Goal: Information Seeking & Learning: Learn about a topic

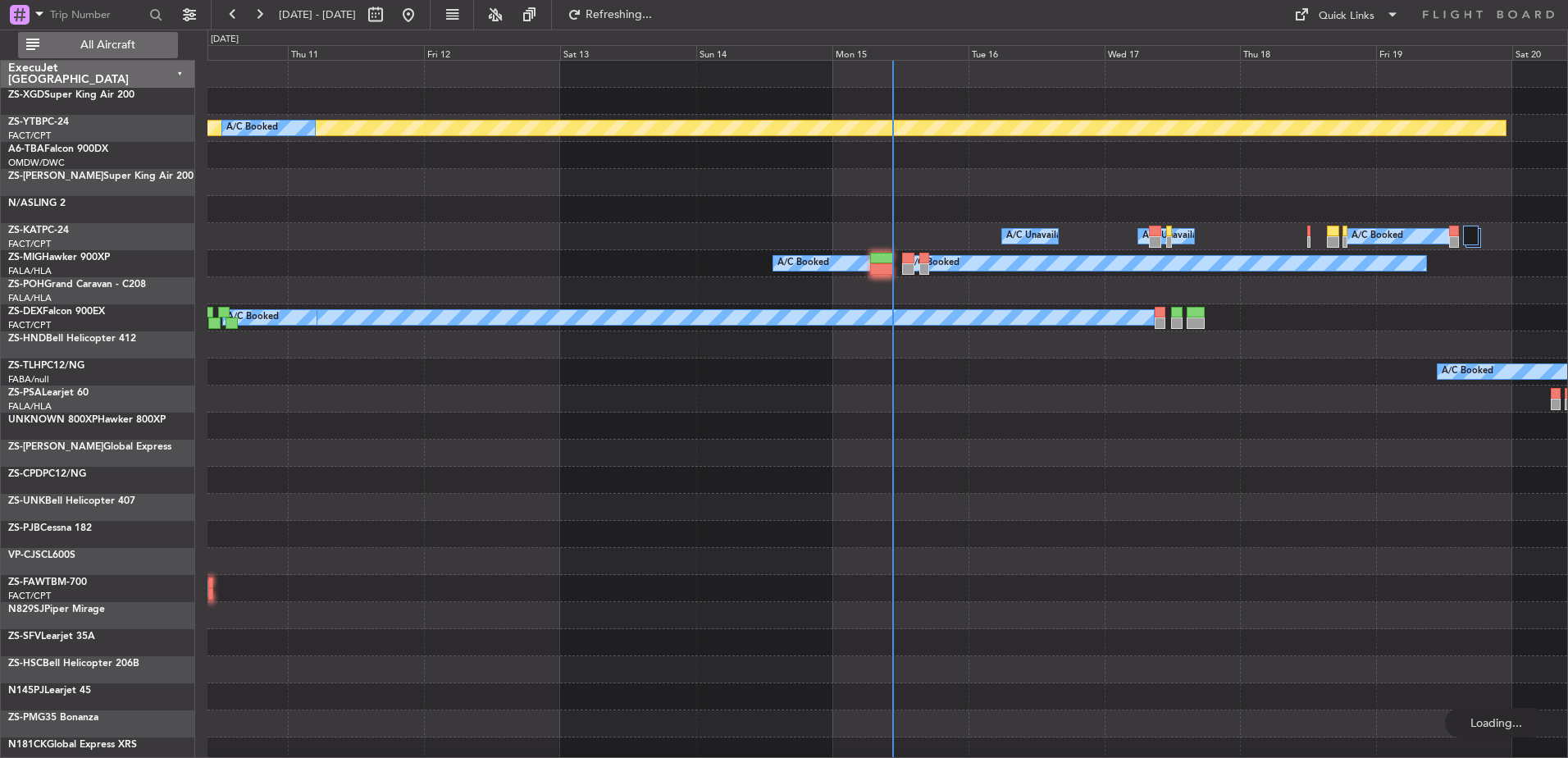
click at [97, 42] on span "All Aircraft" at bounding box center [107, 45] width 130 height 11
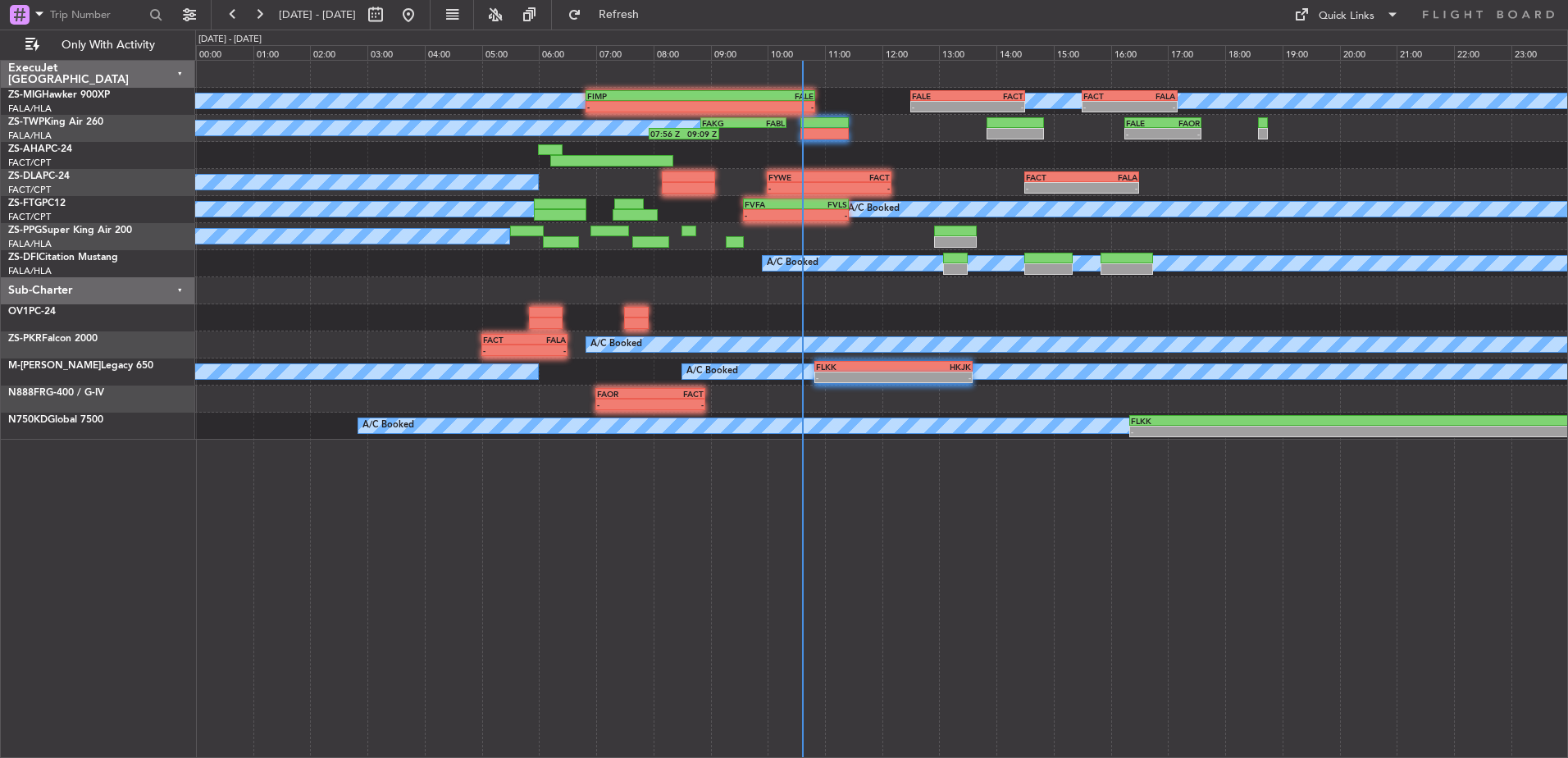
click at [178, 289] on div "Sub-Charter" at bounding box center [98, 291] width 194 height 27
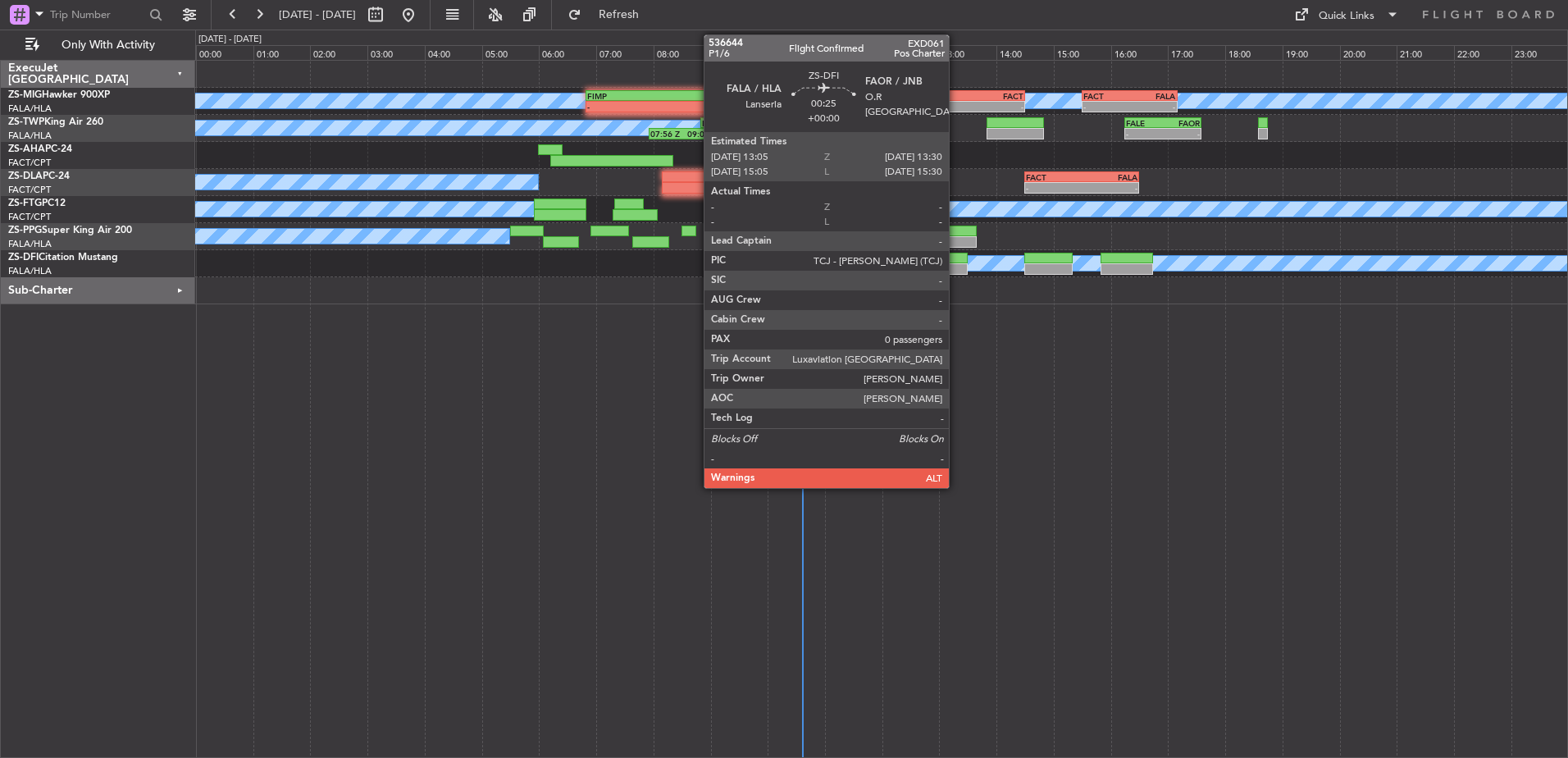
click at [957, 262] on div at bounding box center [956, 259] width 25 height 11
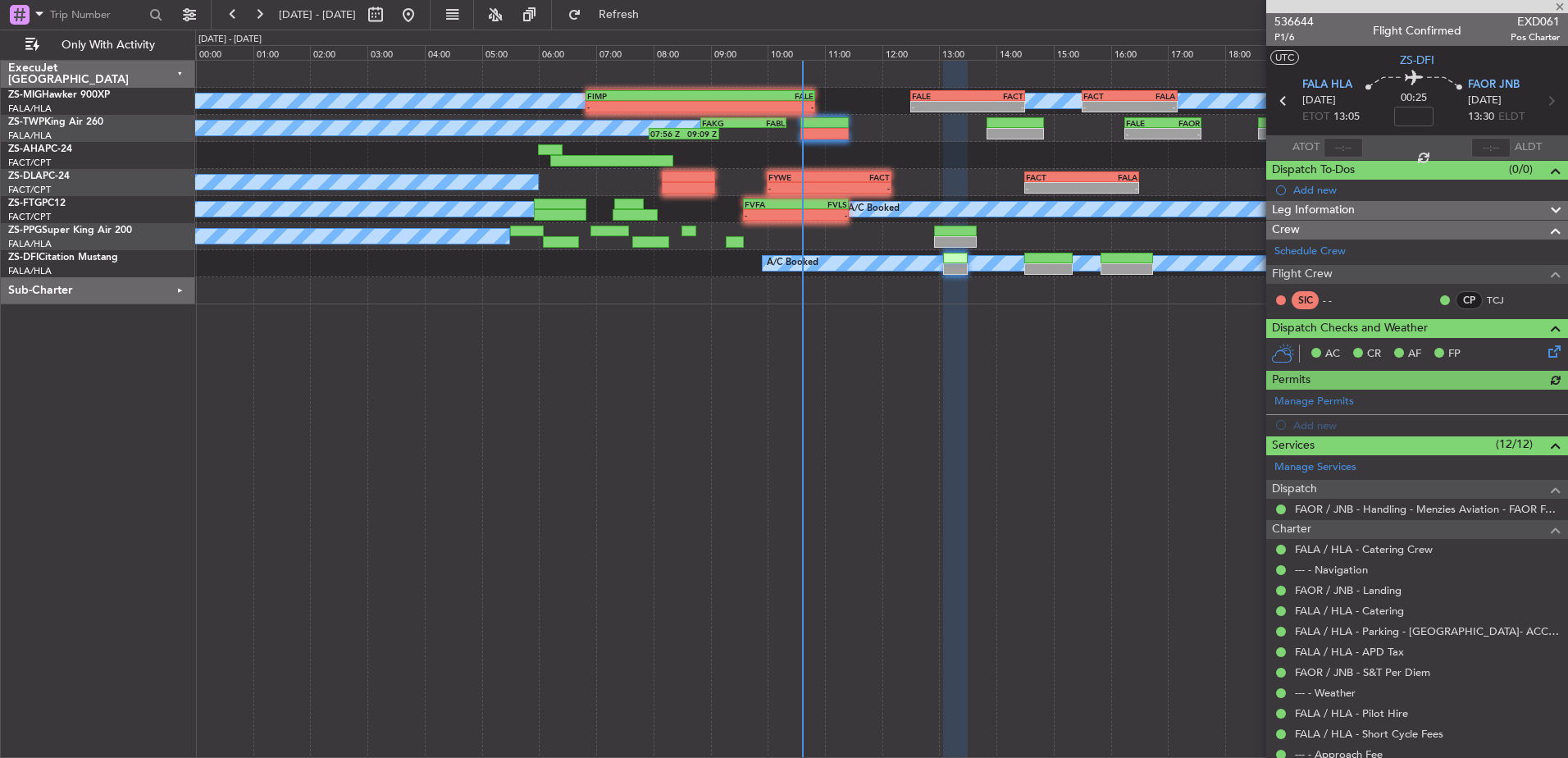
click at [1562, 6] on div at bounding box center [1417, 7] width 301 height 13
click at [1559, 5] on div at bounding box center [1417, 7] width 301 height 13
click at [1559, 5] on span at bounding box center [1559, 8] width 16 height 15
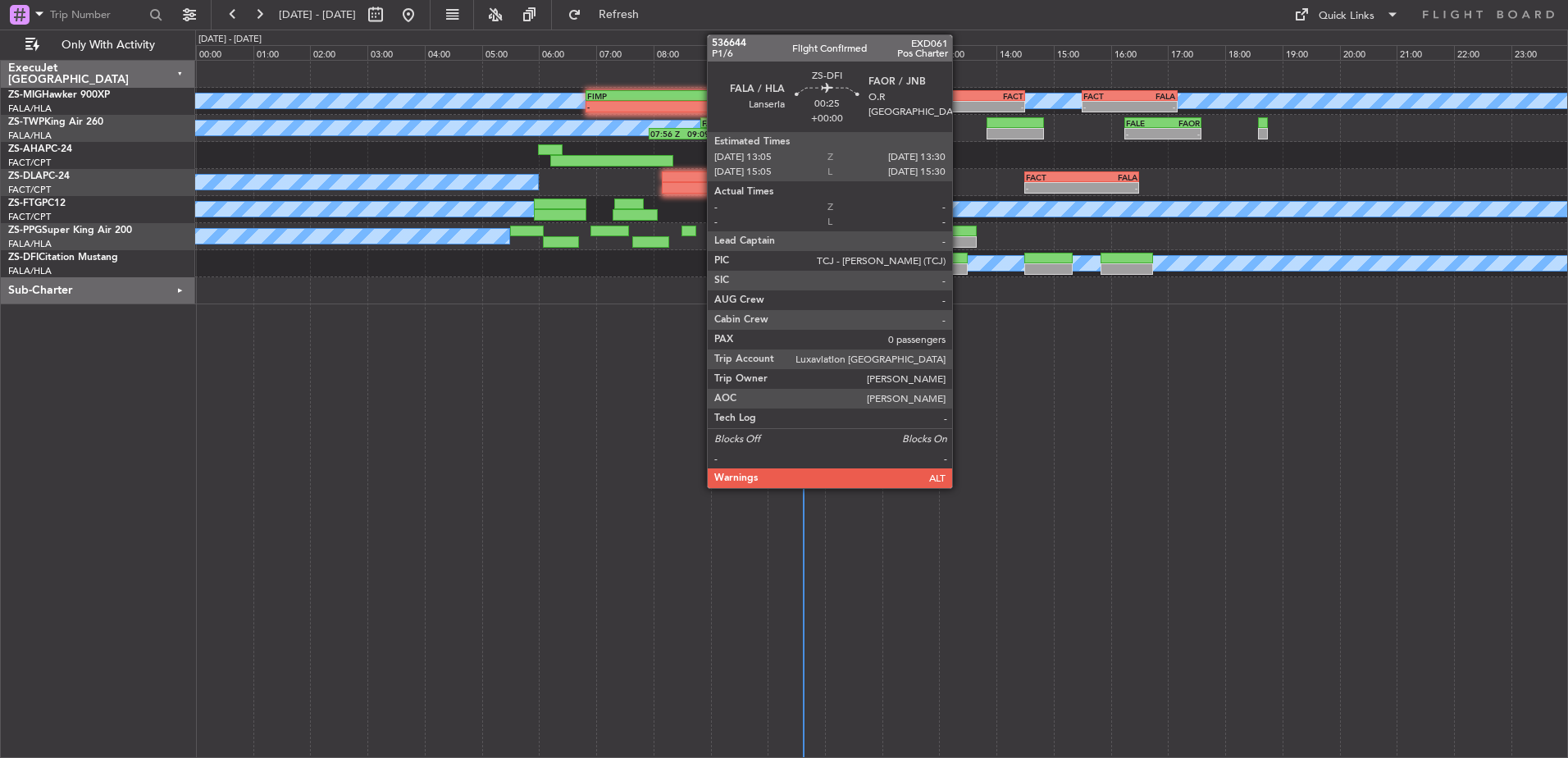
click at [959, 264] on div at bounding box center [956, 269] width 25 height 11
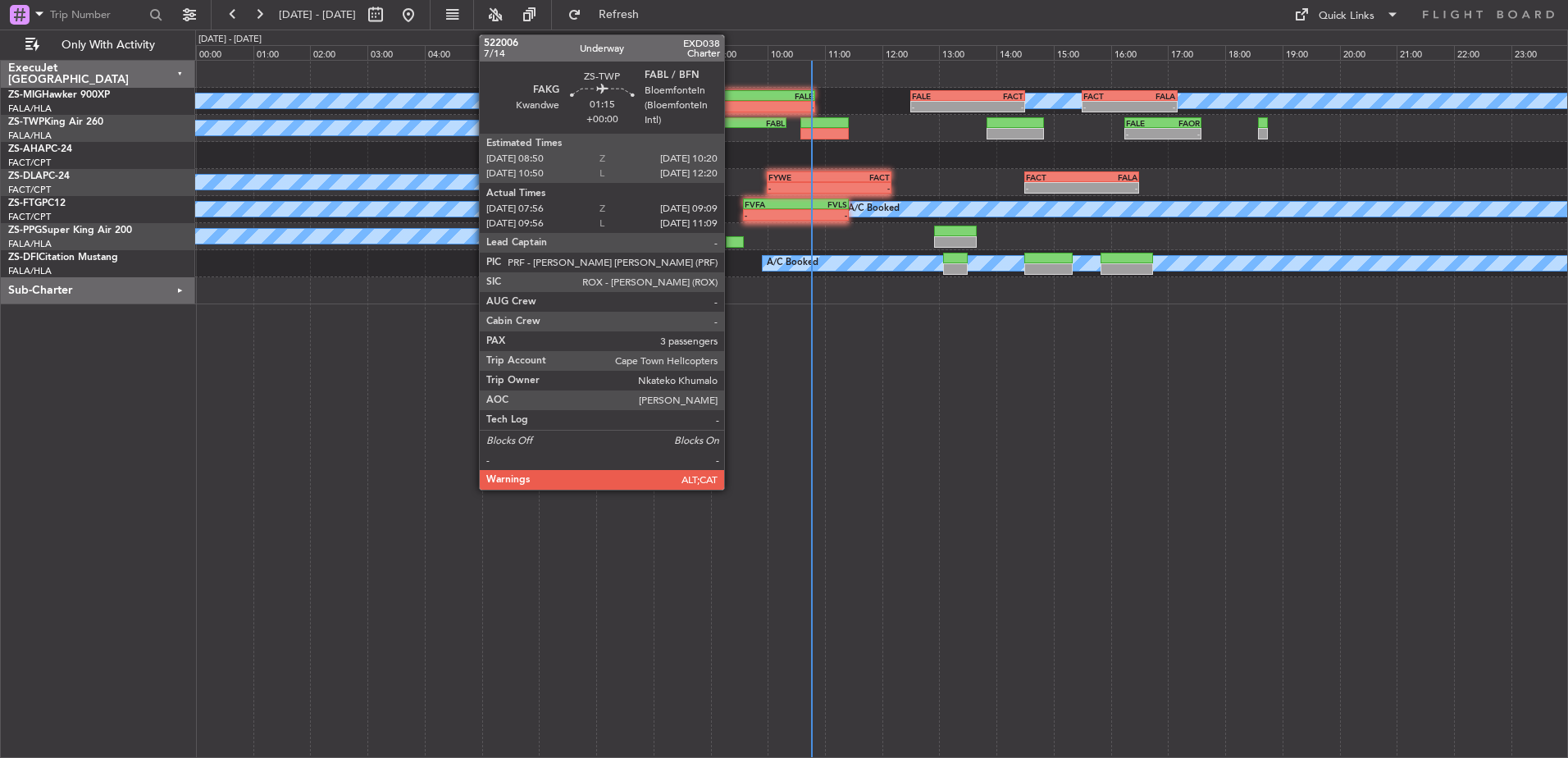
click at [731, 122] on div "FAKG" at bounding box center [723, 123] width 42 height 10
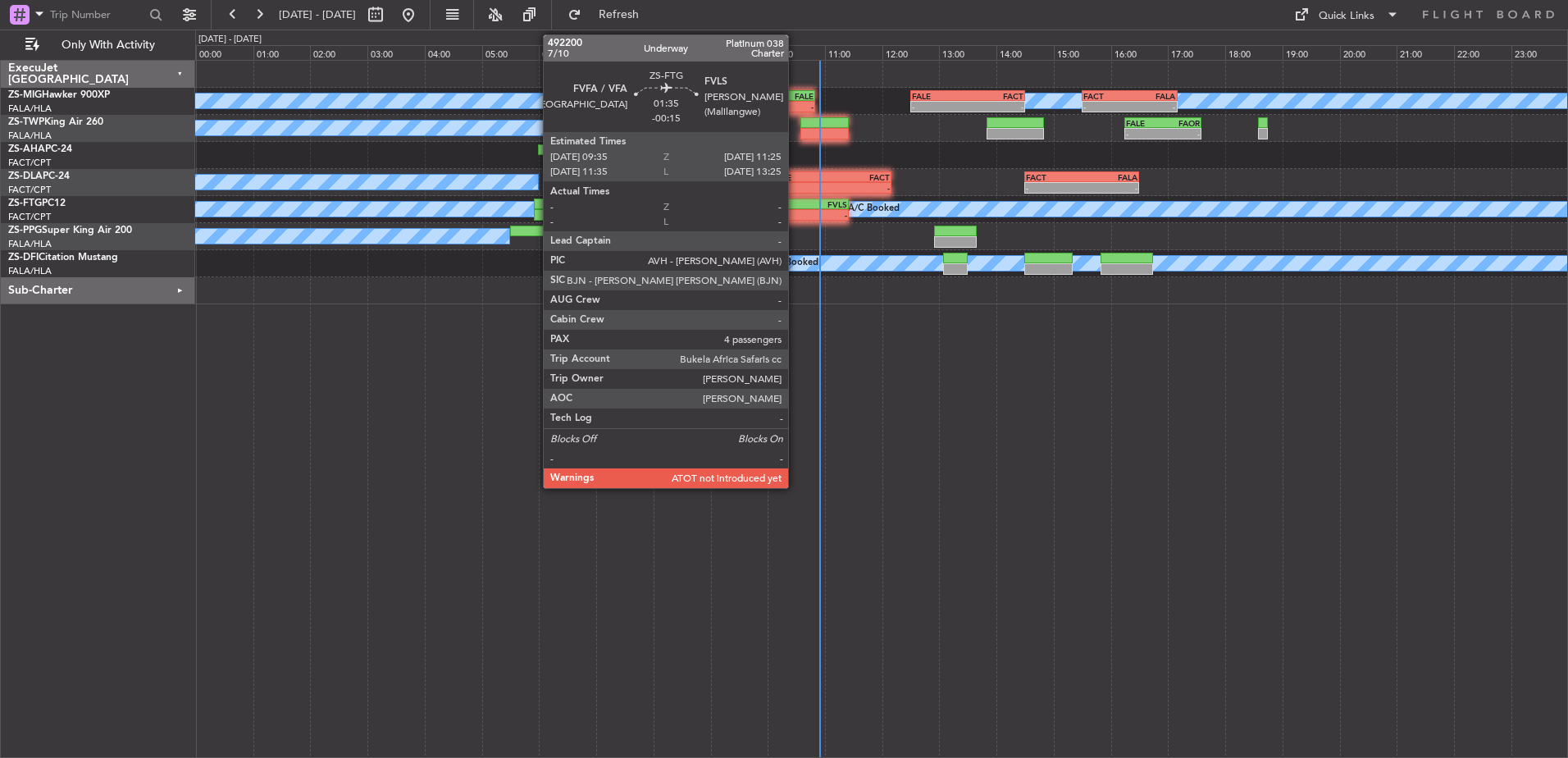
click at [796, 216] on div "-" at bounding box center [821, 215] width 50 height 10
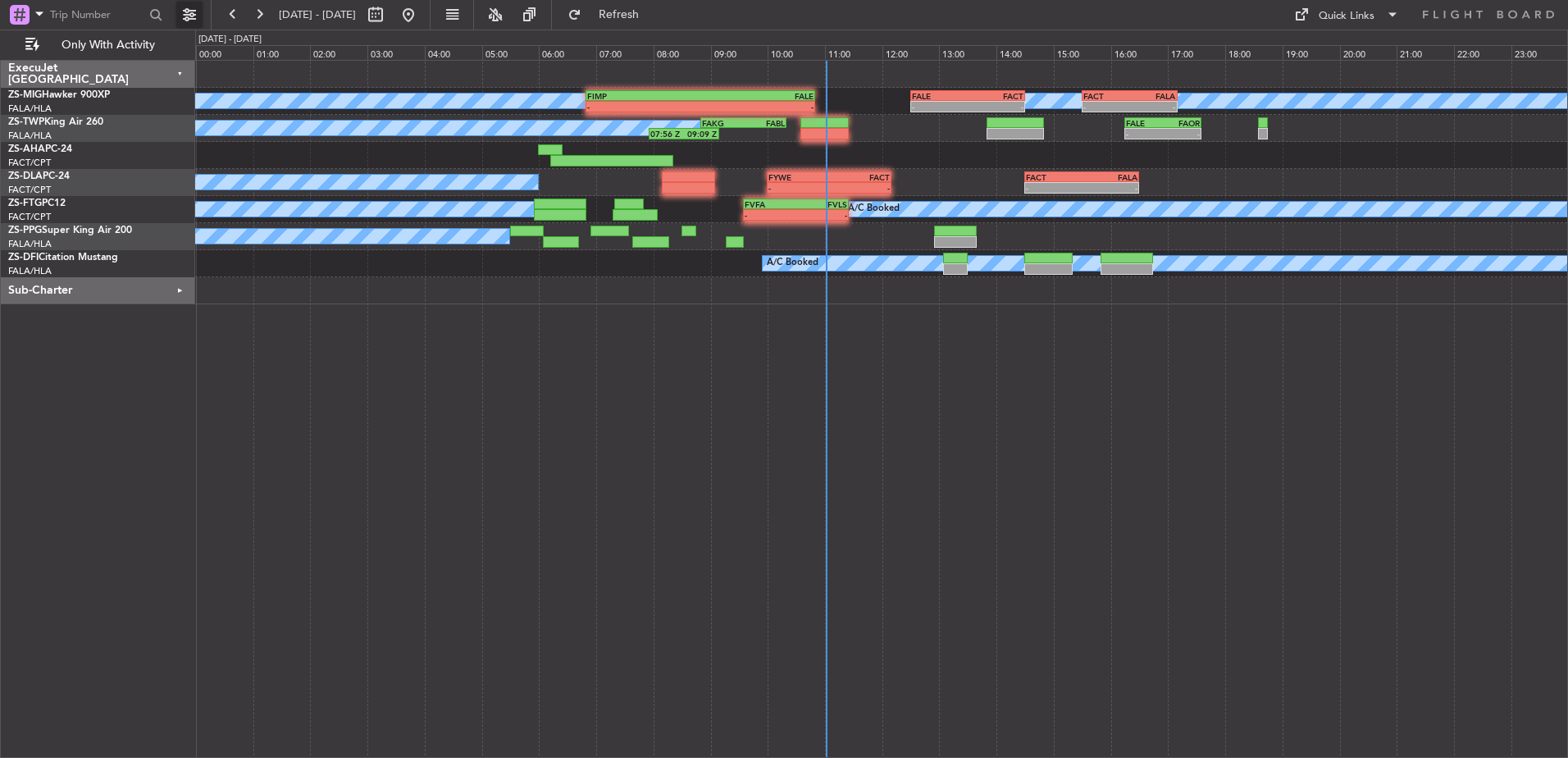
click at [192, 15] on button at bounding box center [189, 15] width 27 height 27
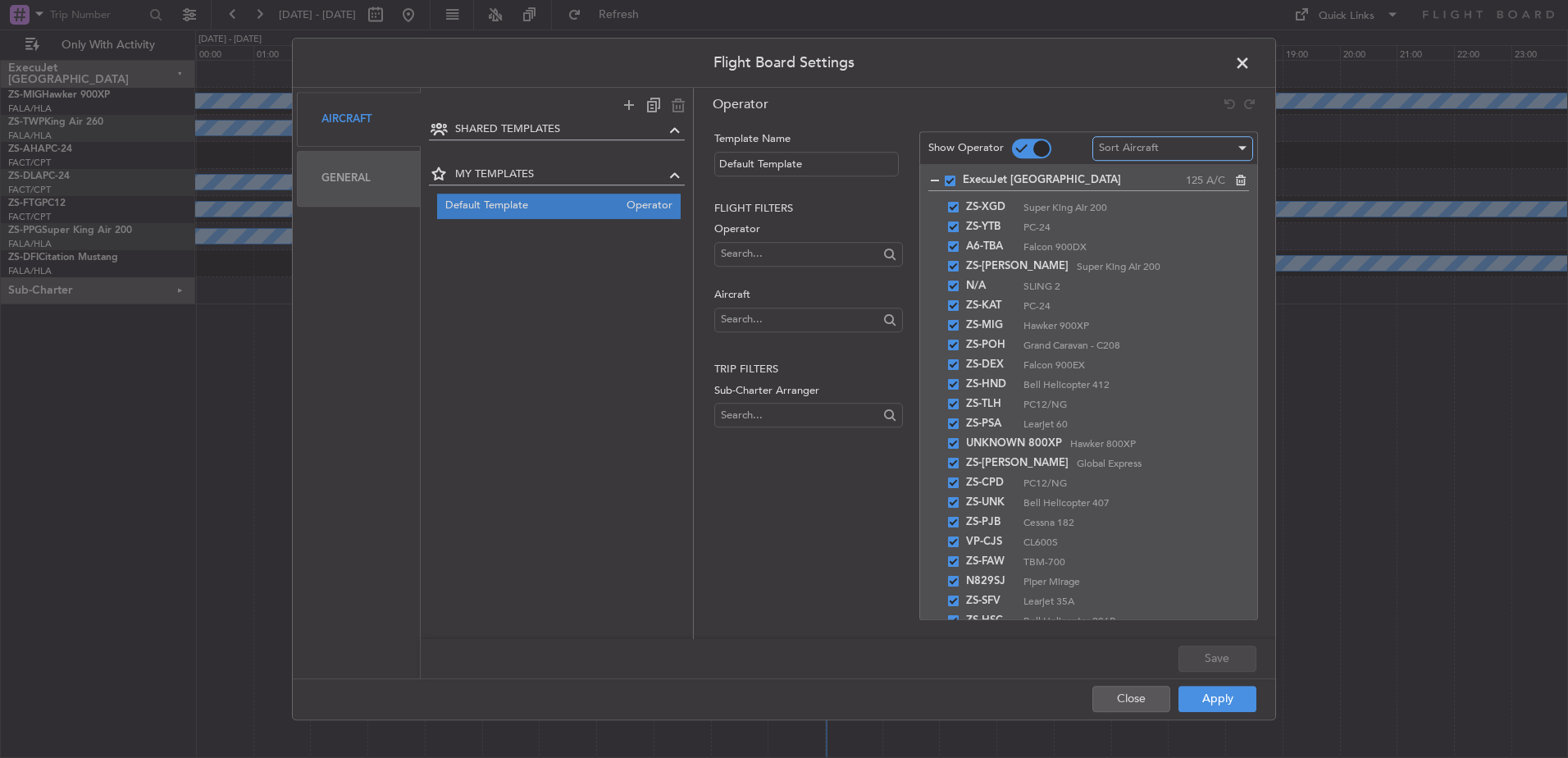
click at [1157, 147] on span "Sort Aircraft" at bounding box center [1129, 148] width 60 height 15
click at [1157, 182] on span "Alphabetically: A → Z" at bounding box center [1173, 182] width 146 height 25
click at [1213, 663] on button "Save" at bounding box center [1217, 659] width 78 height 27
click at [1208, 703] on button "Apply" at bounding box center [1217, 699] width 78 height 27
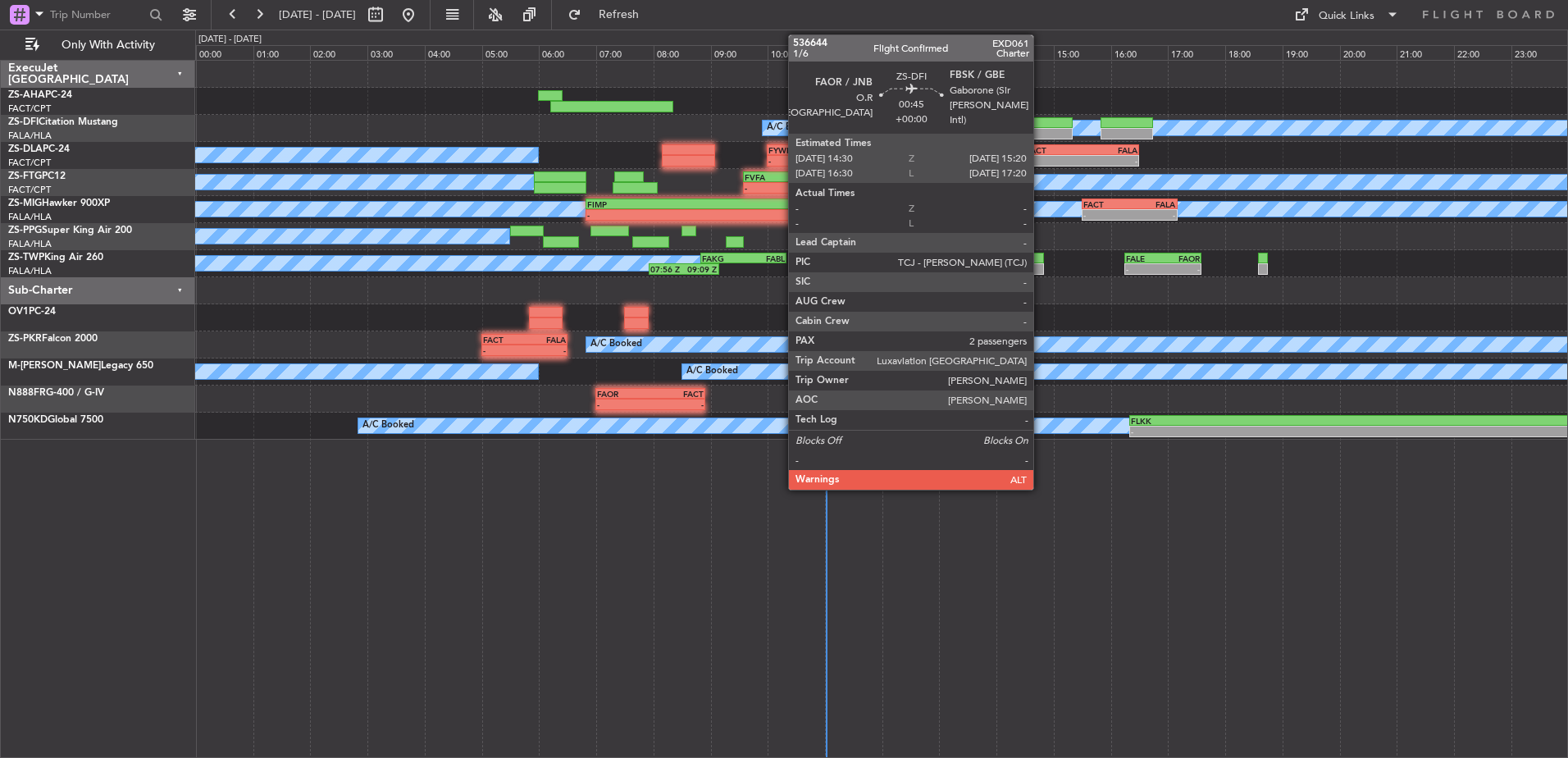
click at [1040, 119] on div at bounding box center [1048, 123] width 48 height 11
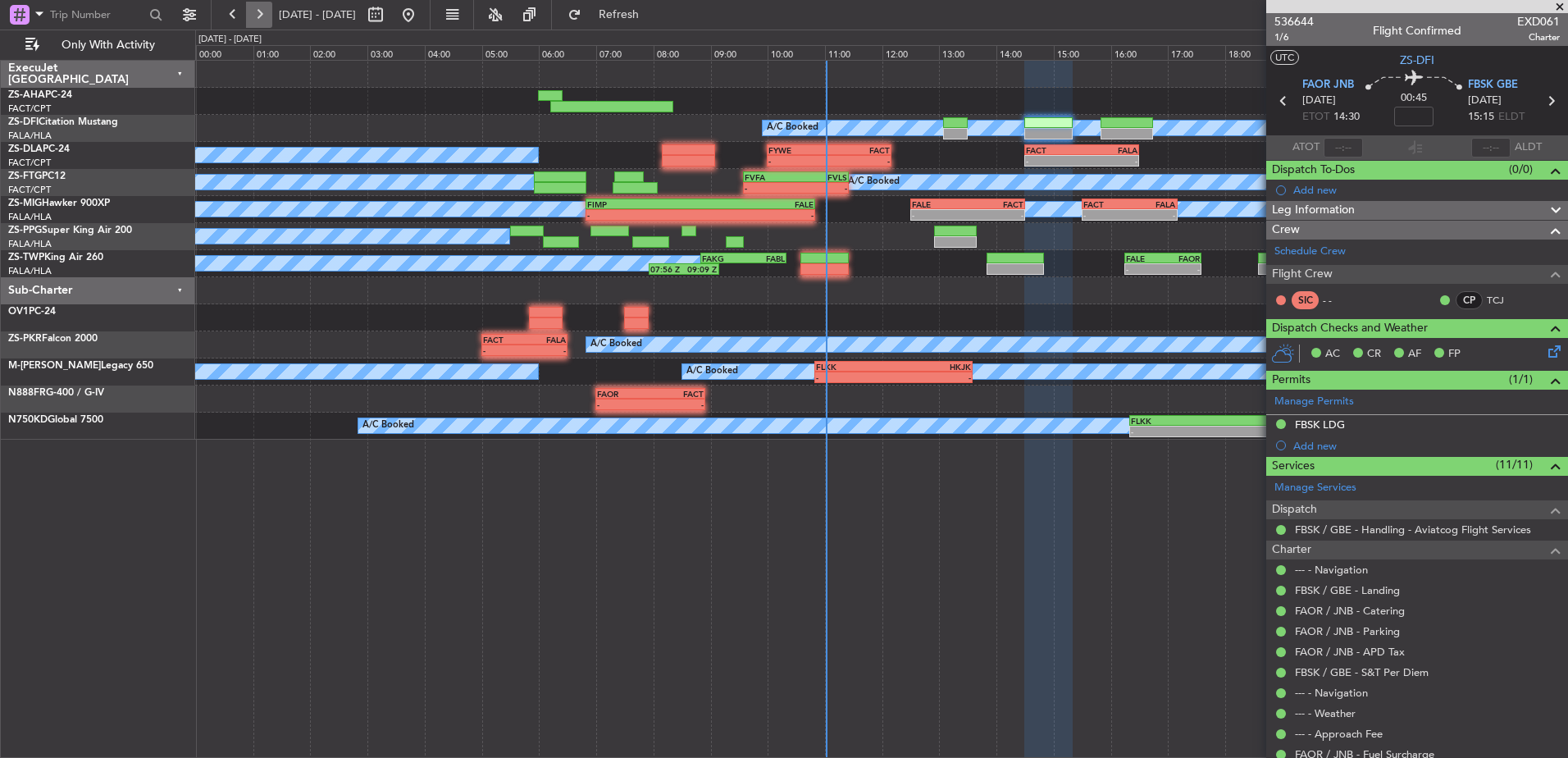
click at [254, 15] on button at bounding box center [260, 15] width 27 height 27
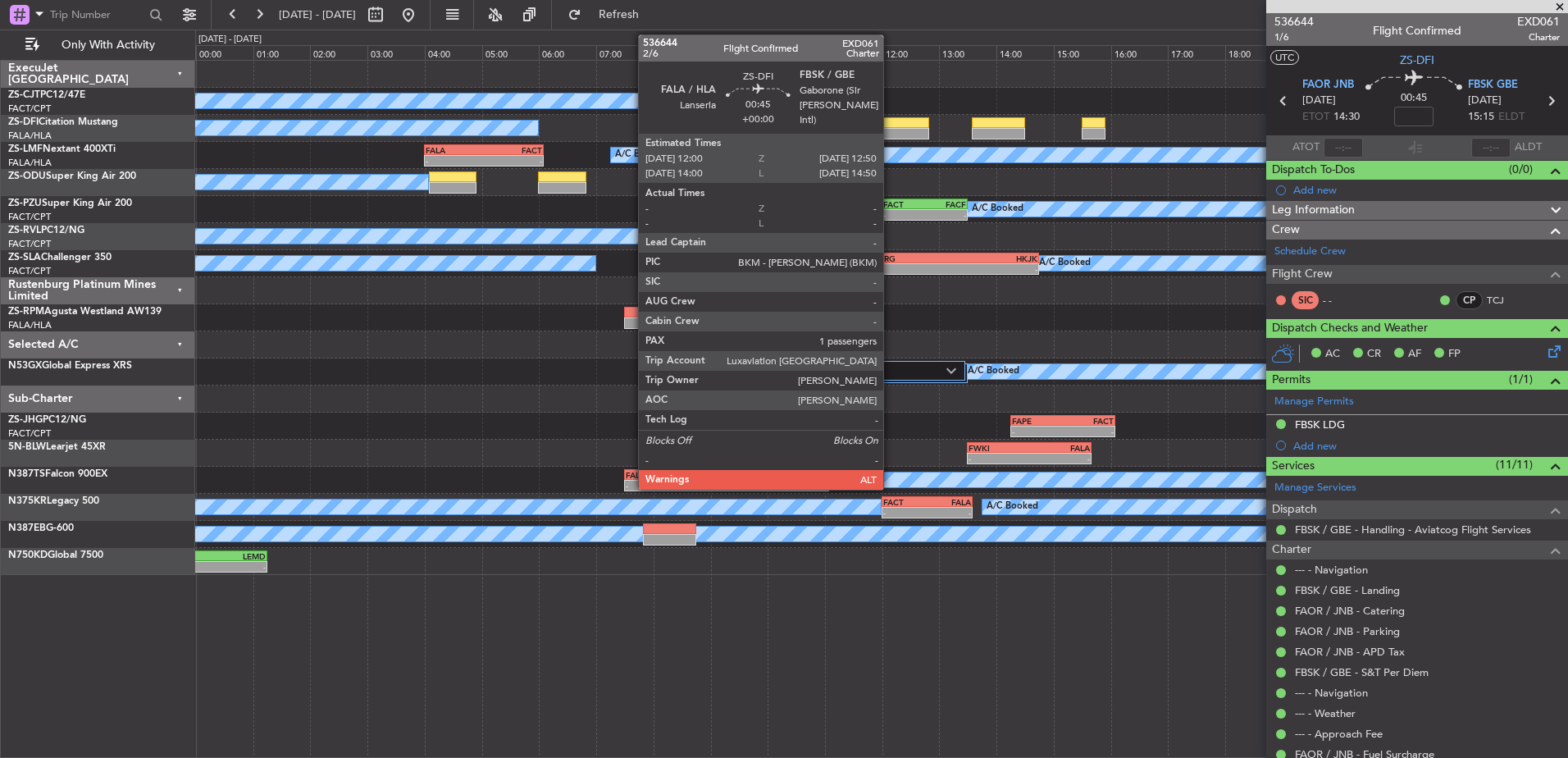
click at [891, 128] on div at bounding box center [905, 134] width 48 height 11
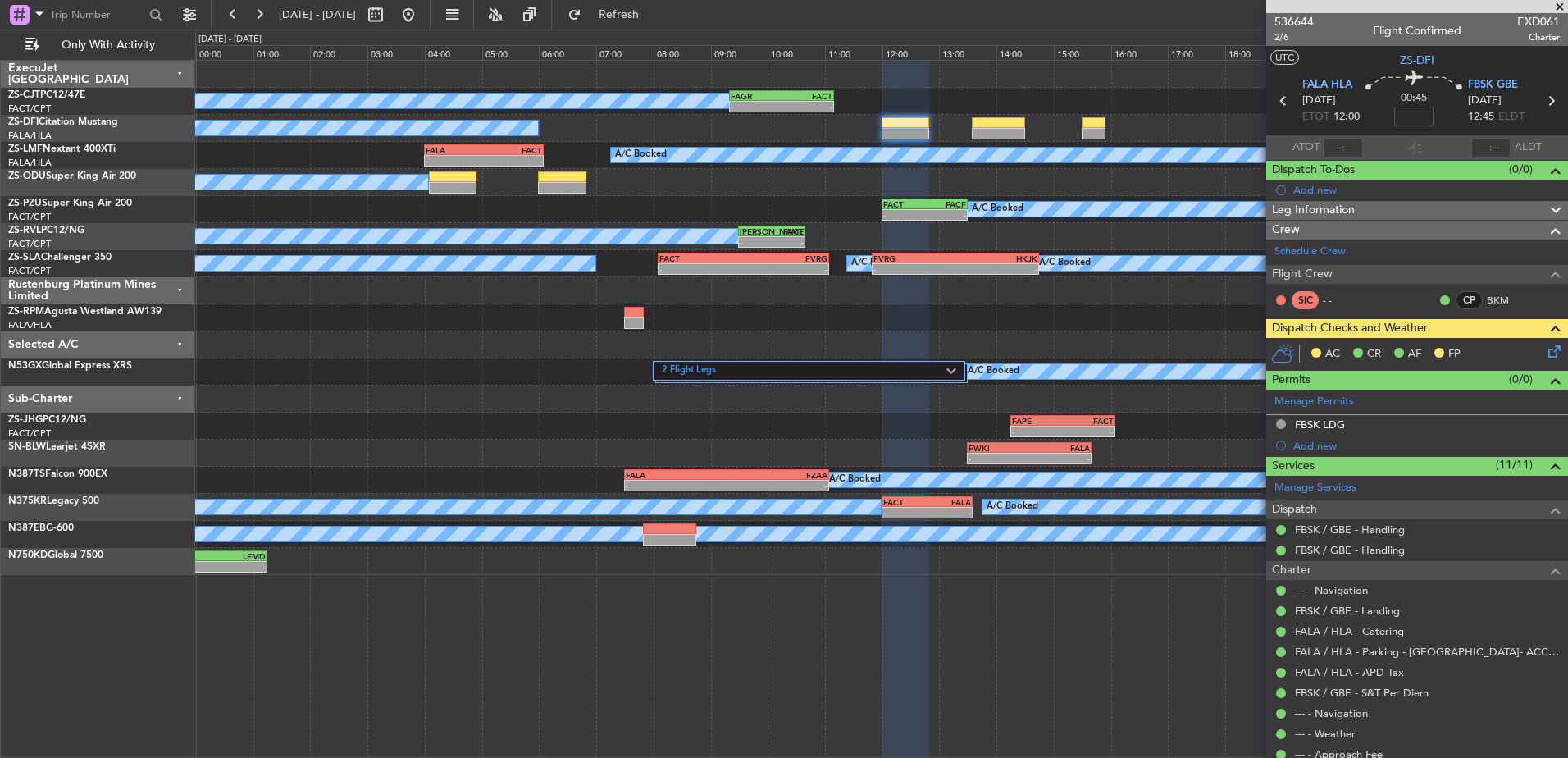
click at [1560, 6] on span at bounding box center [1559, 8] width 16 height 15
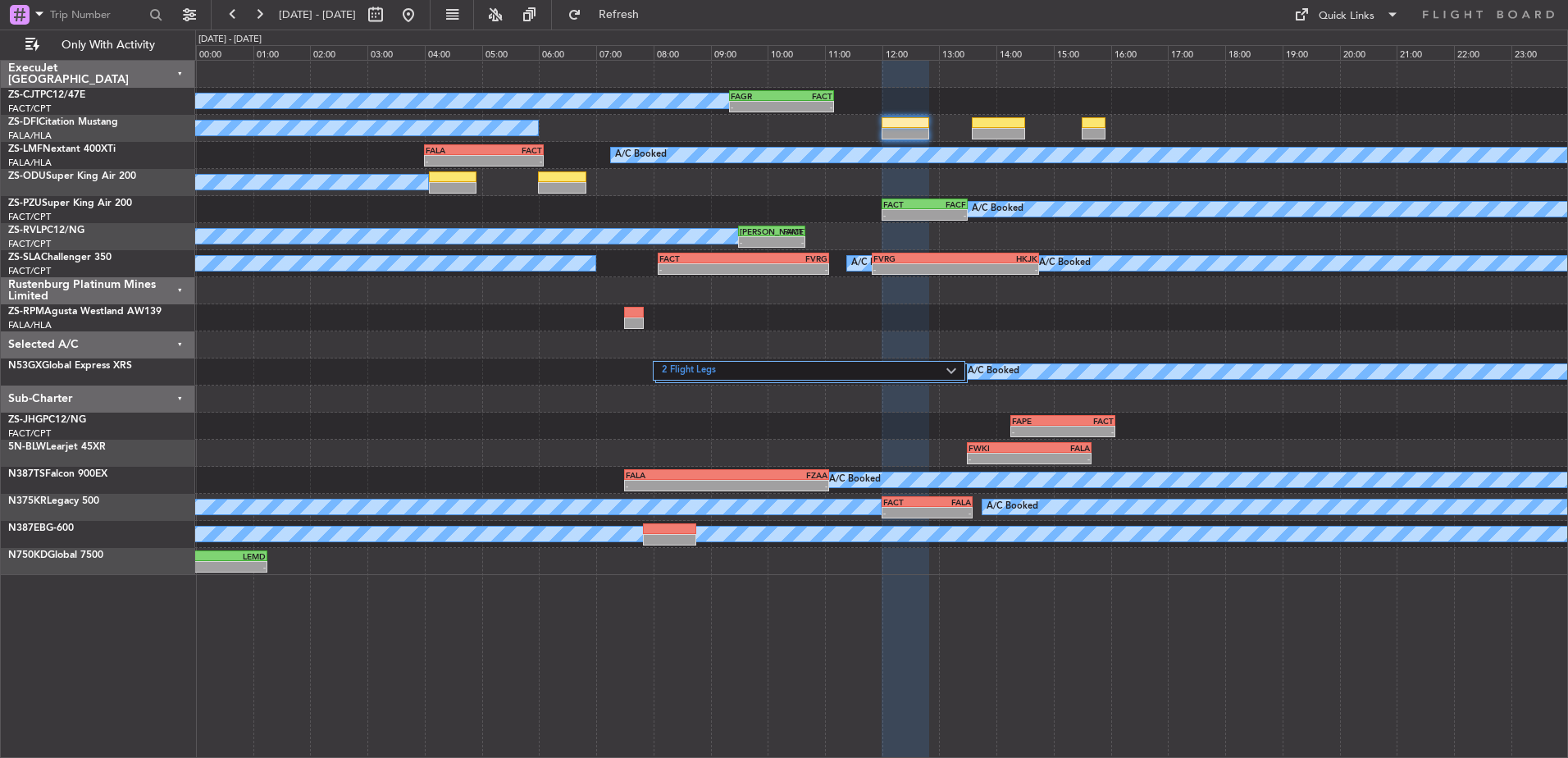
type input "0"
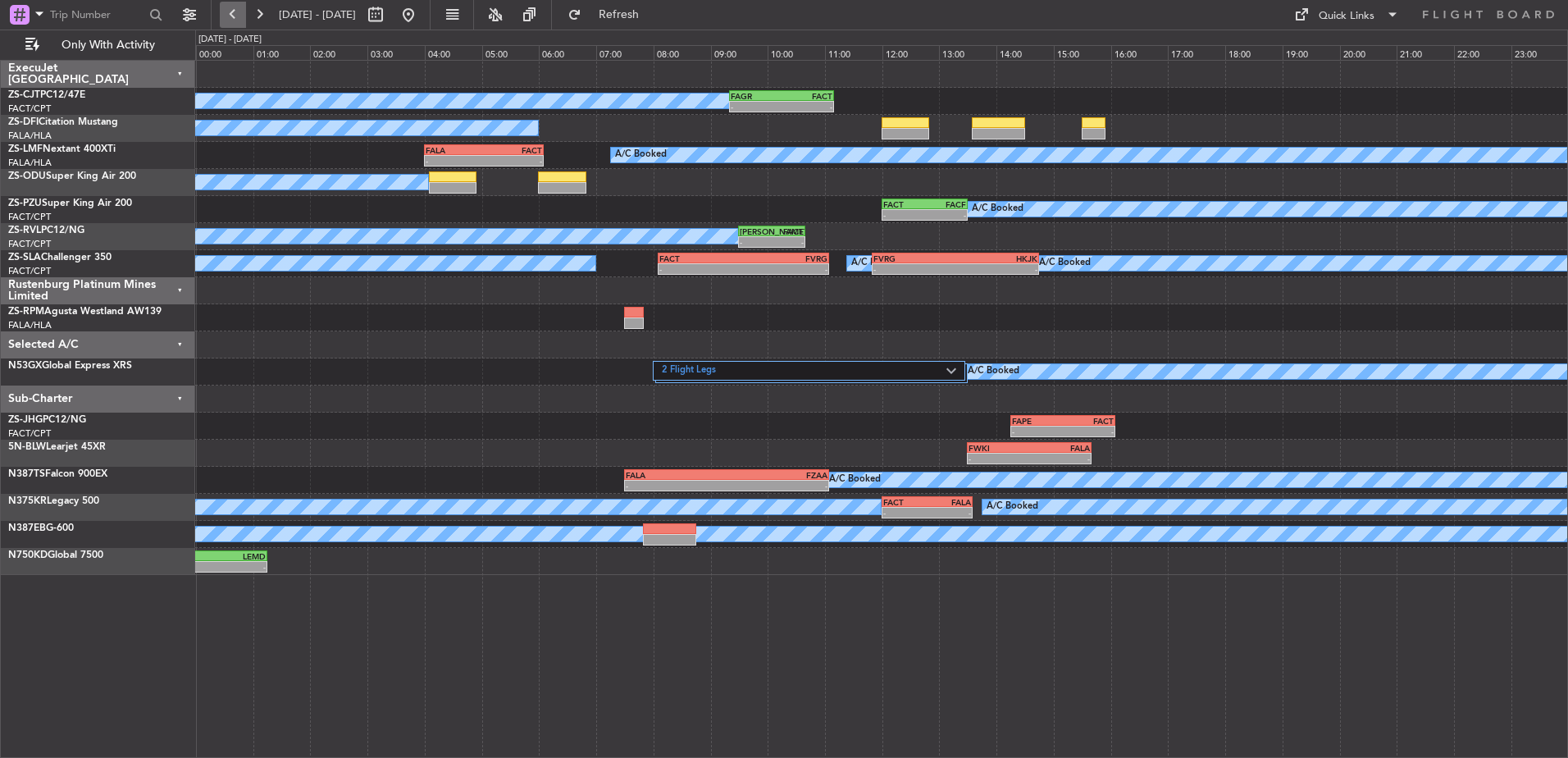
click at [236, 16] on button at bounding box center [233, 15] width 27 height 27
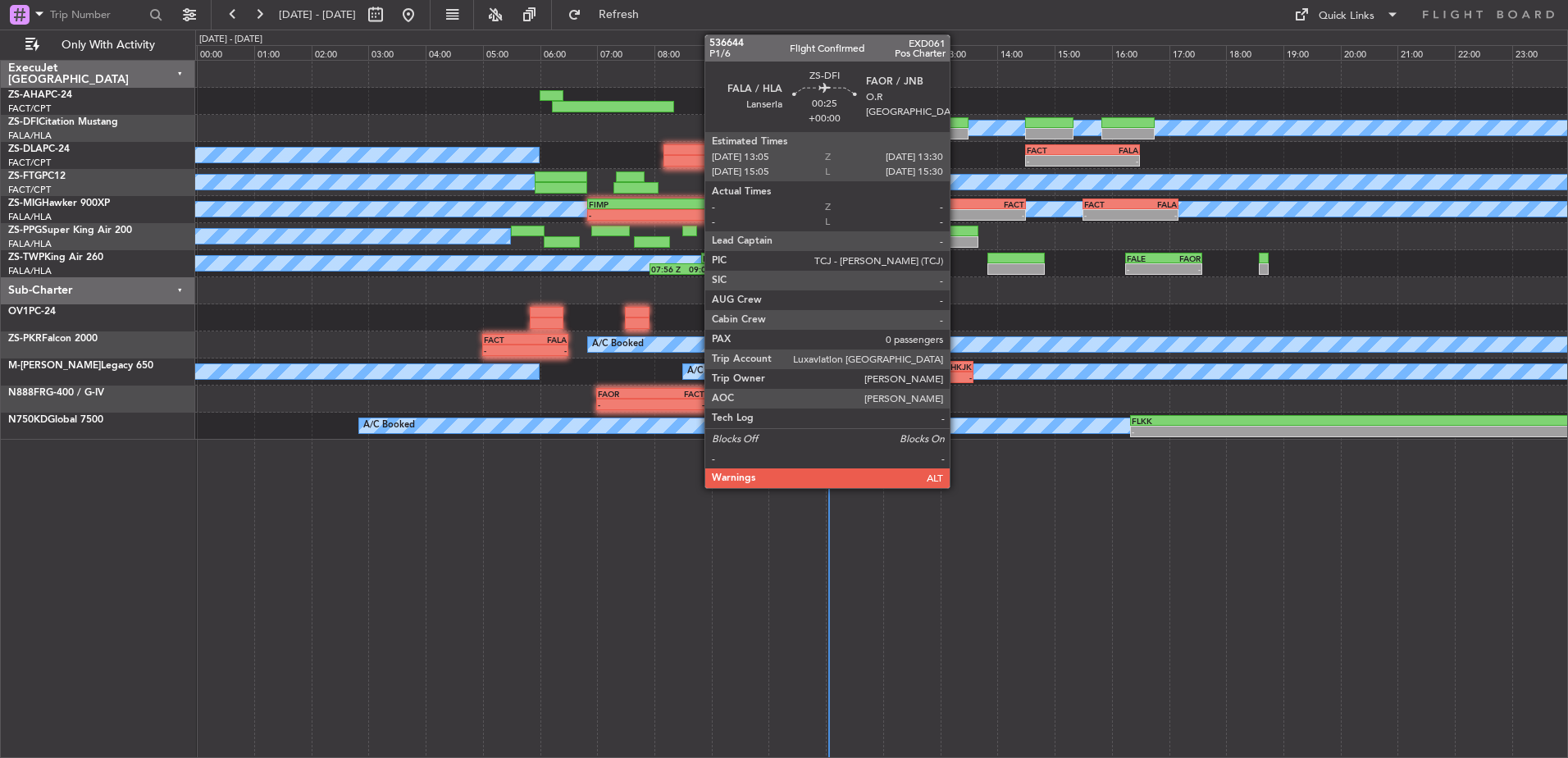
click at [958, 126] on div at bounding box center [957, 123] width 25 height 11
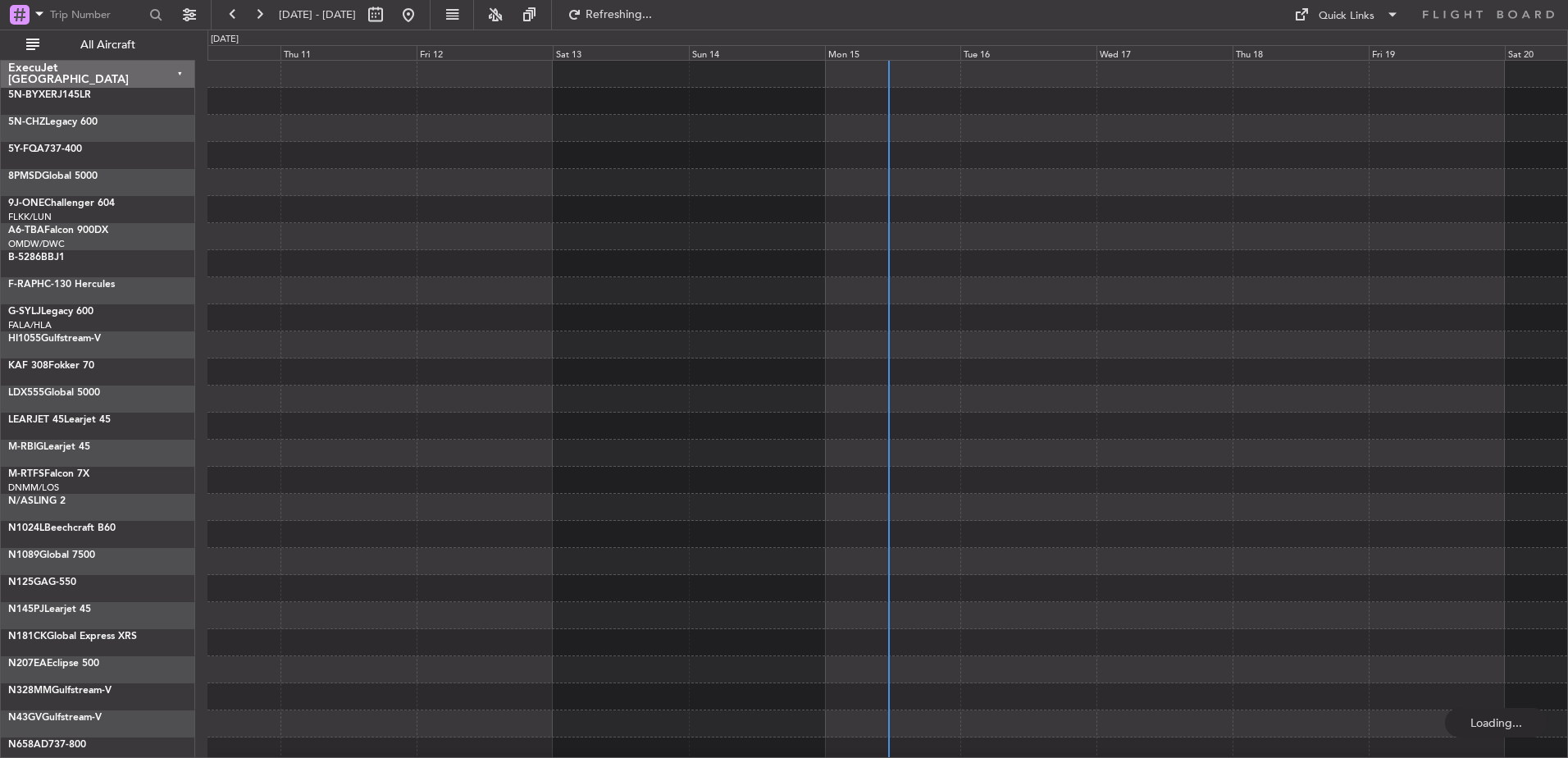
click at [872, 50] on div "Mon 15" at bounding box center [893, 52] width 136 height 15
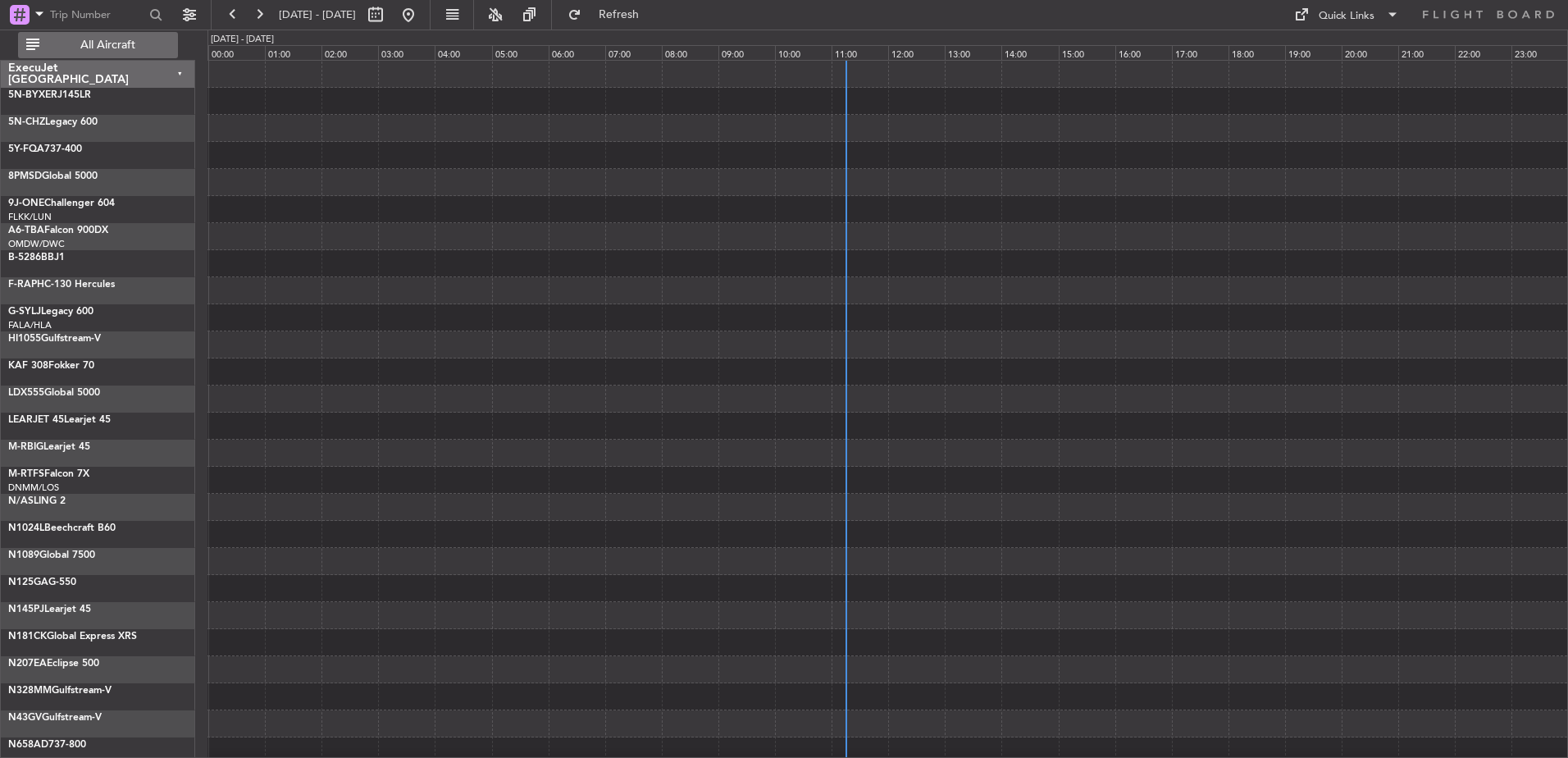
click at [93, 50] on span "All Aircraft" at bounding box center [107, 45] width 130 height 11
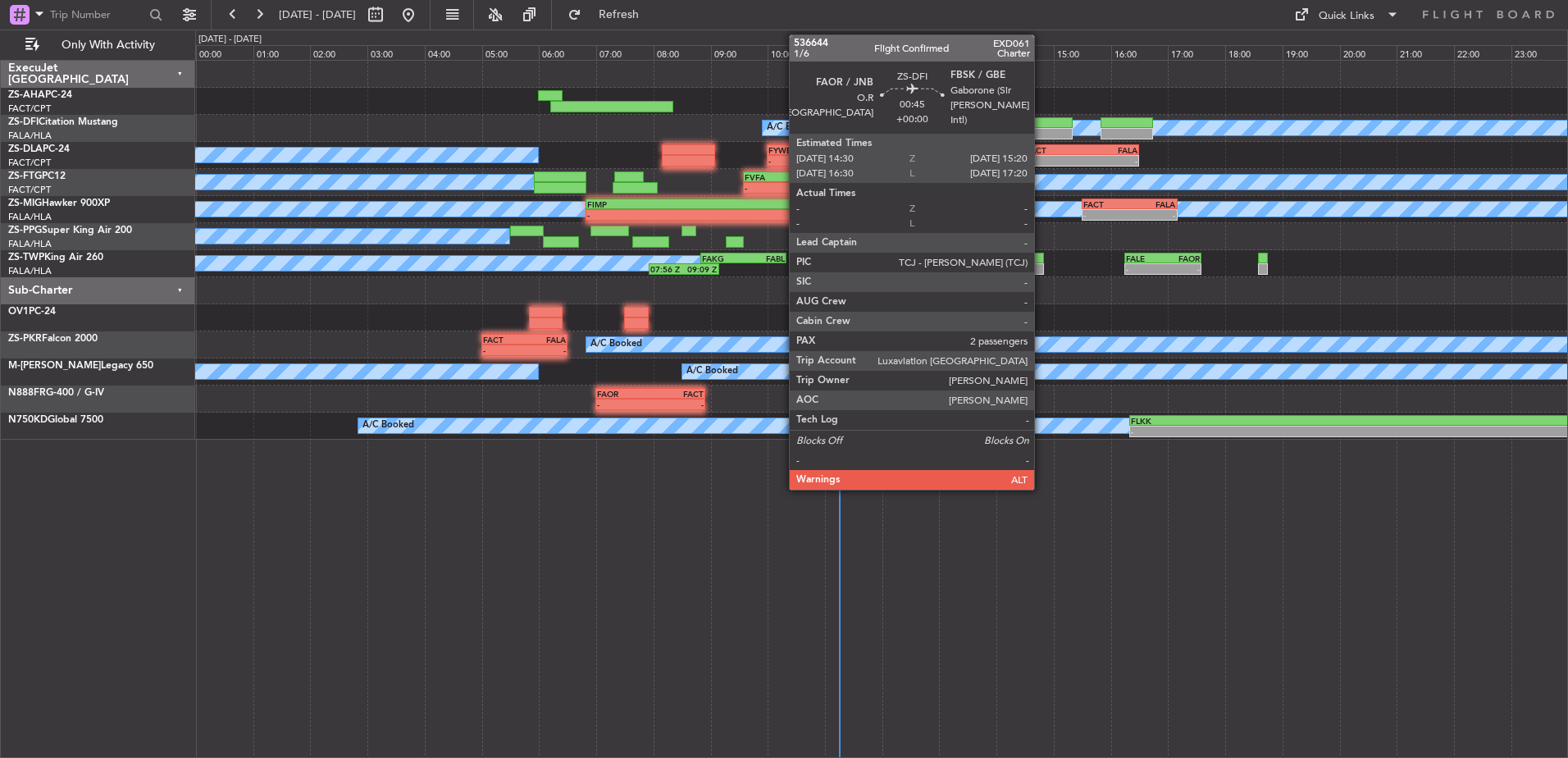
click at [1041, 126] on div at bounding box center [1048, 123] width 48 height 11
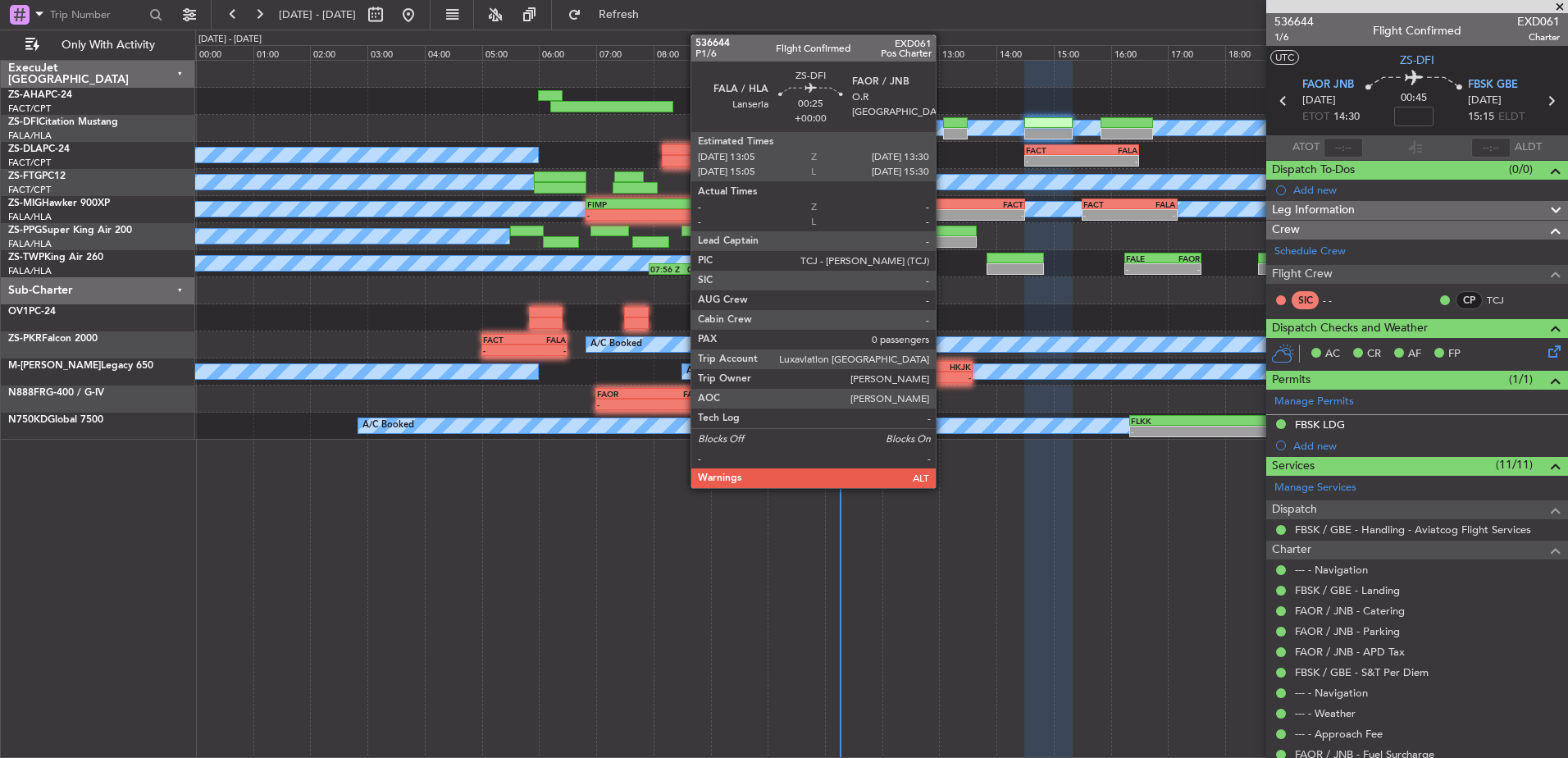
click at [943, 132] on div at bounding box center [956, 134] width 25 height 11
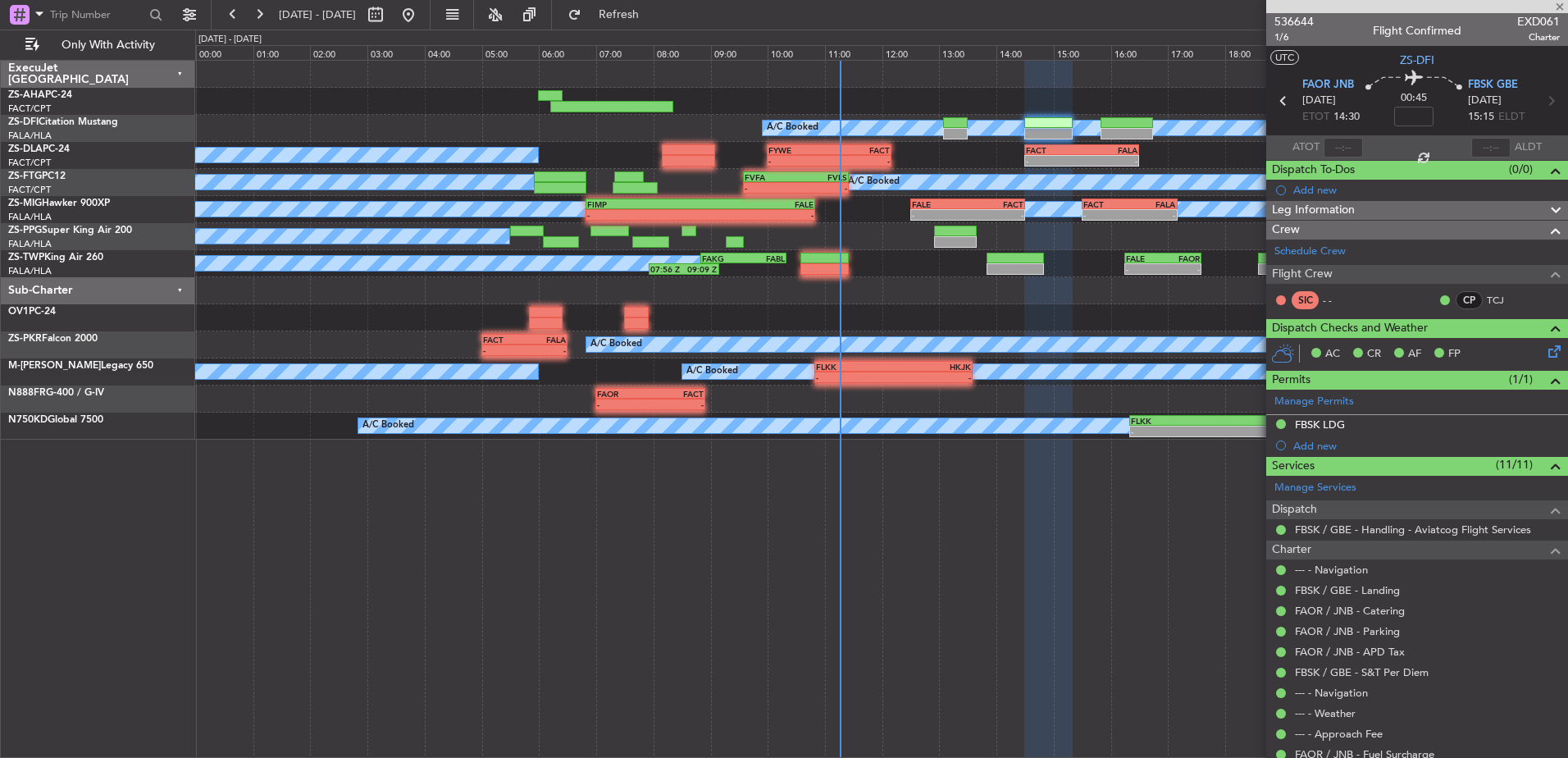
type input "0"
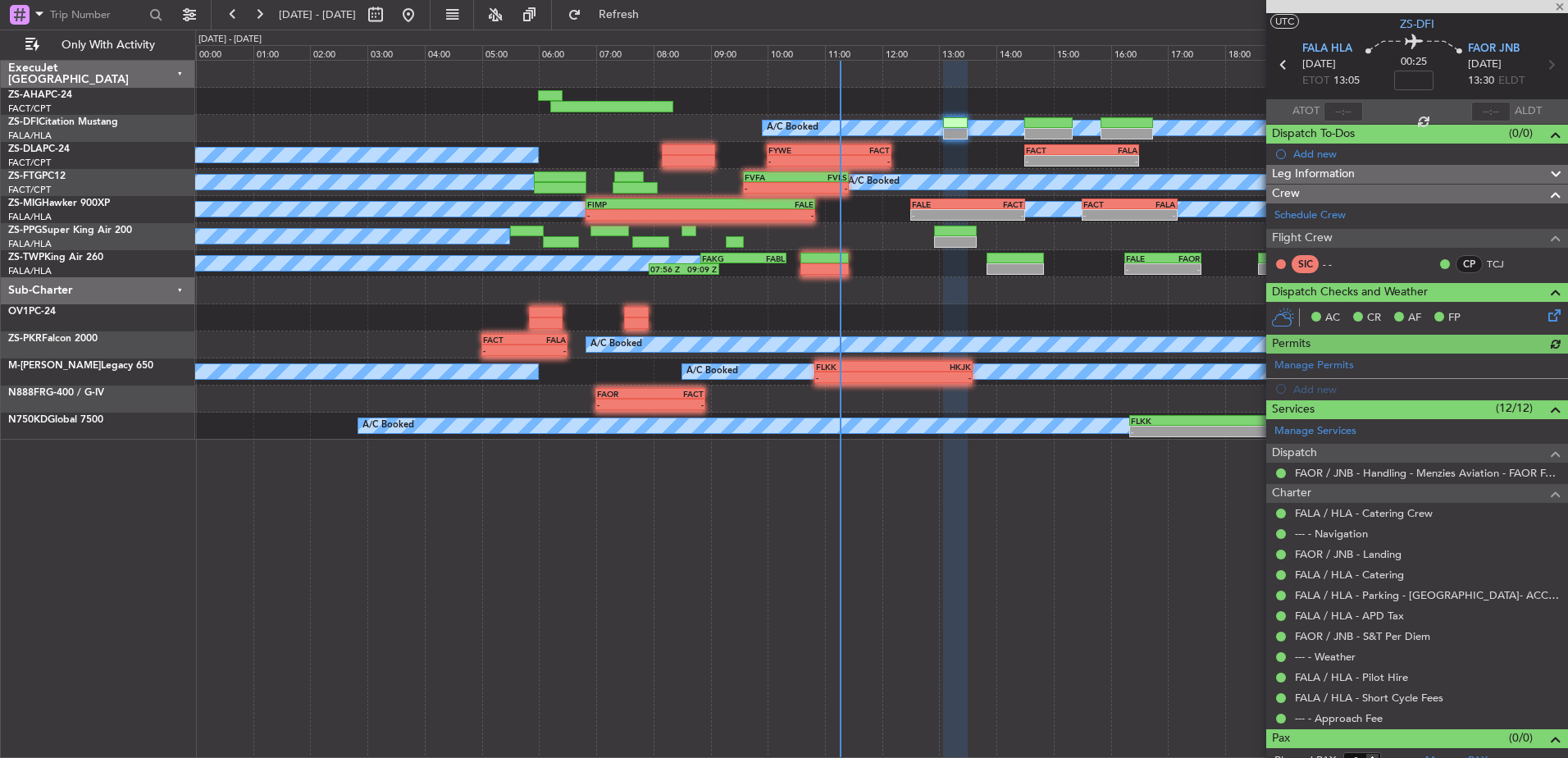
scroll to position [52, 0]
